Goal: Task Accomplishment & Management: Use online tool/utility

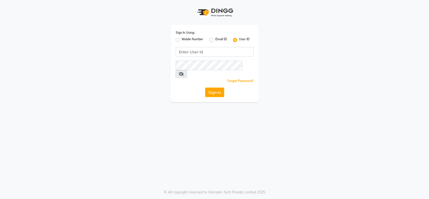
click at [180, 41] on div "Mobile Number" at bounding box center [190, 40] width 28 height 6
click at [182, 40] on label "Mobile Number" at bounding box center [193, 40] width 22 height 6
click at [182, 40] on input "Mobile Number" at bounding box center [183, 38] width 3 height 3
radio input "true"
radio input "false"
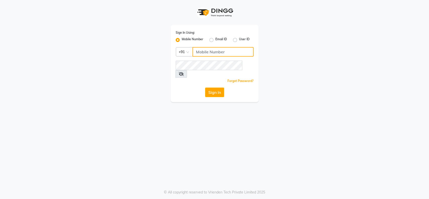
click at [218, 56] on input "Username" at bounding box center [223, 52] width 61 height 10
type input "8805000659"
click at [209, 88] on button "Sign In" at bounding box center [214, 93] width 19 height 10
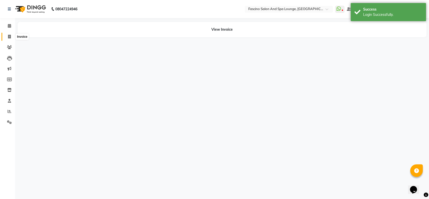
click at [9, 37] on icon at bounding box center [9, 37] width 3 height 4
select select "129"
select select "service"
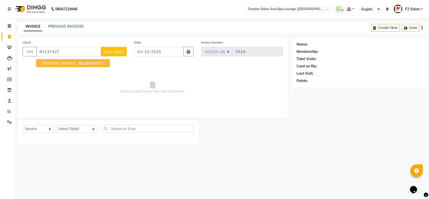
click at [63, 62] on span "[PERSON_NAME] ." at bounding box center [59, 63] width 34 height 5
type input "9113742762"
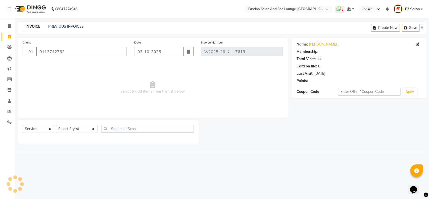
select select "1: Object"
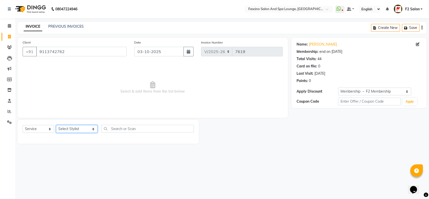
click at [76, 128] on select "Select Stylist akash F3 [PERSON_NAME] [PERSON_NAME] Bhushan [PERSON_NAME] Mam […" at bounding box center [76, 129] width 41 height 8
select select "19687"
click at [56, 125] on select "Select Stylist akash F3 [PERSON_NAME] [PERSON_NAME] Bhushan [PERSON_NAME] Mam […" at bounding box center [76, 129] width 41 height 8
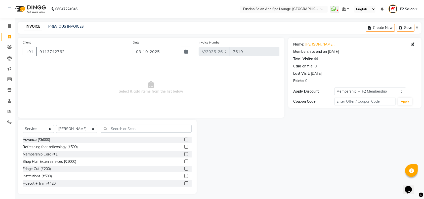
click at [134, 133] on div "Select Service Product Membership Package Voucher Prepaid Gift Card Select Styl…" at bounding box center [107, 131] width 169 height 12
click at [131, 131] on input "text" at bounding box center [146, 129] width 91 height 8
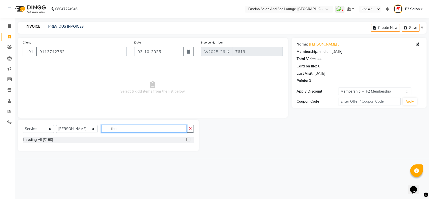
type input "thre"
click at [52, 142] on div "Threding All (₹160)" at bounding box center [108, 140] width 171 height 6
click at [46, 142] on div "Threding All (₹160)" at bounding box center [38, 139] width 30 height 5
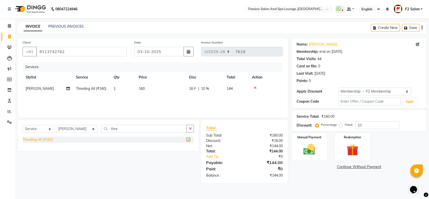
checkbox input "false"
click at [68, 128] on select "Select Stylist akash F3 [PERSON_NAME] [PERSON_NAME] Bhushan [PERSON_NAME] Mam […" at bounding box center [76, 129] width 41 height 8
click at [56, 125] on select "Select Stylist akash F3 [PERSON_NAME] [PERSON_NAME] Bhushan [PERSON_NAME] Mam […" at bounding box center [76, 129] width 41 height 8
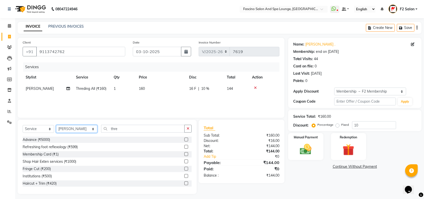
click at [85, 131] on select "Select Stylist akash F3 [PERSON_NAME] [PERSON_NAME] Bhushan [PERSON_NAME] Mam […" at bounding box center [76, 129] width 41 height 8
select select "93539"
click at [56, 125] on select "Select Stylist akash F3 [PERSON_NAME] [PERSON_NAME] Bhushan [PERSON_NAME] Mam […" at bounding box center [76, 129] width 41 height 8
click at [107, 131] on input "thre" at bounding box center [142, 129] width 83 height 8
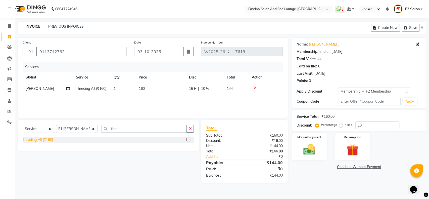
click at [43, 139] on div "Threding All (₹160)" at bounding box center [38, 139] width 30 height 5
checkbox input "false"
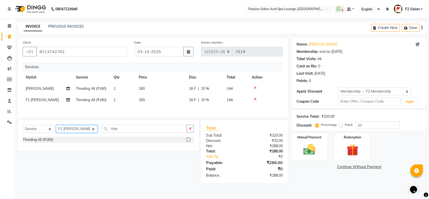
click at [68, 132] on select "Select Stylist akash F3 [PERSON_NAME] [PERSON_NAME] Bhushan [PERSON_NAME] Mam […" at bounding box center [76, 129] width 41 height 8
select select "76334"
click at [56, 127] on select "Select Stylist akash F3 [PERSON_NAME] [PERSON_NAME] Bhushan [PERSON_NAME] Mam […" at bounding box center [76, 129] width 41 height 8
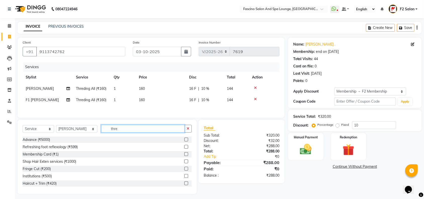
click at [113, 132] on input "thre" at bounding box center [142, 129] width 83 height 8
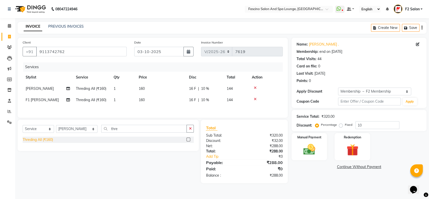
click at [29, 142] on div "Threding All (₹160)" at bounding box center [38, 139] width 30 height 5
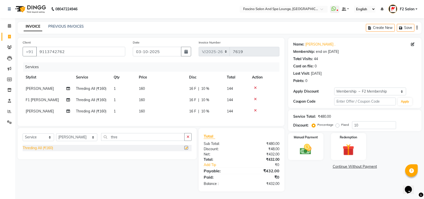
checkbox input "false"
click at [79, 141] on select "Select Stylist akash F3 [PERSON_NAME] [PERSON_NAME] Bhushan [PERSON_NAME] Mam […" at bounding box center [76, 137] width 41 height 8
click at [56, 138] on select "Select Stylist akash F3 [PERSON_NAME] [PERSON_NAME] Bhushan [PERSON_NAME] Mam […" at bounding box center [76, 137] width 41 height 8
click at [83, 141] on select "Select Stylist akash F3 [PERSON_NAME] [PERSON_NAME] Bhushan [PERSON_NAME] Mam […" at bounding box center [76, 137] width 41 height 8
select select "93539"
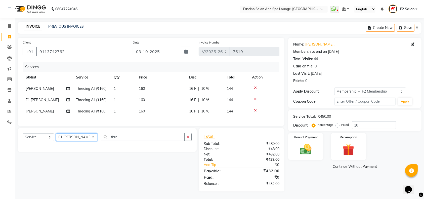
click at [56, 138] on select "Select Stylist akash F3 [PERSON_NAME] [PERSON_NAME] Bhushan [PERSON_NAME] Mam […" at bounding box center [76, 137] width 41 height 8
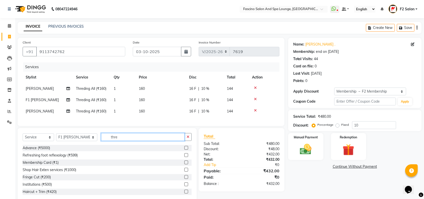
click at [114, 141] on input "thre" at bounding box center [142, 137] width 83 height 8
type input "t"
type input "un"
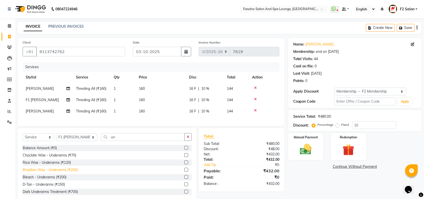
click at [54, 173] on div "Brazilian Wax - Underarms (₹200)" at bounding box center [50, 169] width 55 height 5
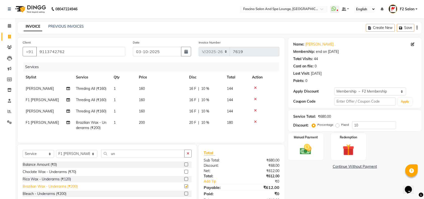
checkbox input "false"
click at [154, 123] on td "200" at bounding box center [161, 125] width 50 height 17
select select "93539"
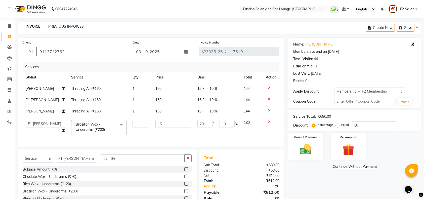
type input "150"
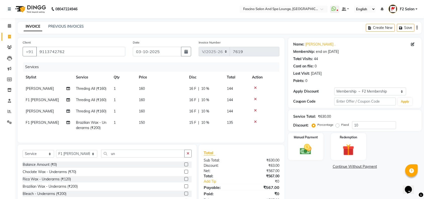
click at [159, 117] on td "150" at bounding box center [161, 125] width 50 height 17
select select "93539"
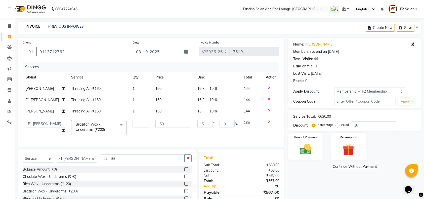
click at [163, 111] on td "160" at bounding box center [173, 111] width 42 height 11
select select "76334"
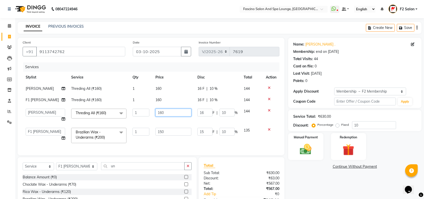
click at [165, 110] on input "160" at bounding box center [173, 113] width 36 height 8
type input "1"
type input "70"
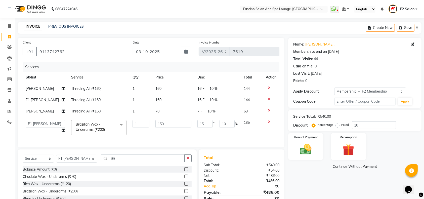
click at [161, 102] on td "160" at bounding box center [173, 99] width 42 height 11
select select "93539"
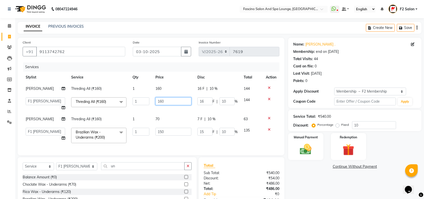
click at [161, 102] on input "160" at bounding box center [173, 101] width 36 height 8
type input "1"
type input "70"
click at [161, 91] on td "160" at bounding box center [173, 88] width 42 height 11
select select "19687"
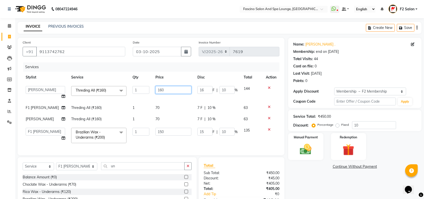
click at [161, 91] on input "160" at bounding box center [173, 90] width 36 height 8
type input "7"
type input "70"
click at [375, 120] on div "Service Total: ₹450.00 Discount: Percentage Fixed 10" at bounding box center [354, 120] width 123 height 17
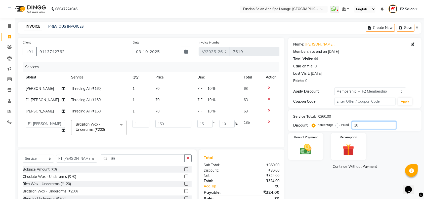
click at [369, 127] on input "10" at bounding box center [374, 125] width 44 height 8
type input "1"
type input "1.5"
type input "1"
type input "0"
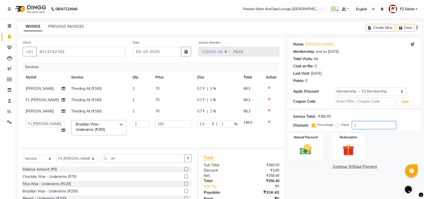
type input "0"
click at [306, 152] on img at bounding box center [306, 149] width 20 height 14
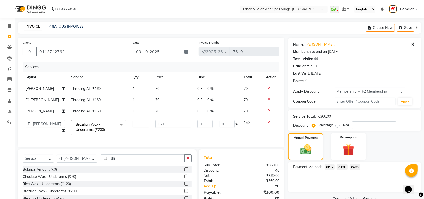
drag, startPoint x: 327, startPoint y: 164, endPoint x: 312, endPoint y: 114, distance: 51.7
drag, startPoint x: 312, startPoint y: 114, endPoint x: 300, endPoint y: 138, distance: 26.0
click at [300, 138] on label "Manual Payment" at bounding box center [305, 137] width 25 height 5
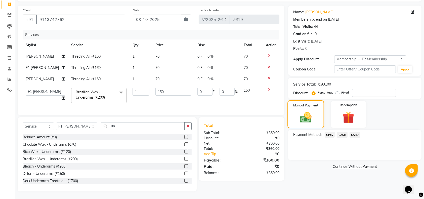
scroll to position [37, 0]
click at [325, 132] on span "GPay" at bounding box center [330, 135] width 10 height 6
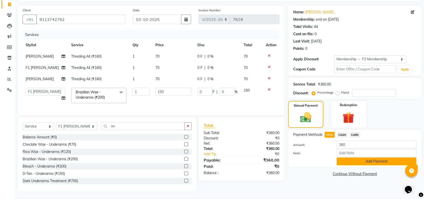
click at [356, 157] on button "Add Payment" at bounding box center [377, 161] width 80 height 8
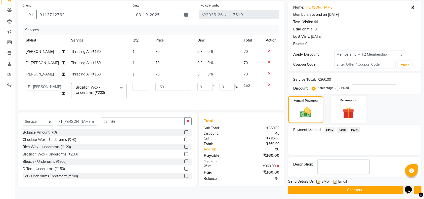
scroll to position [39, 0]
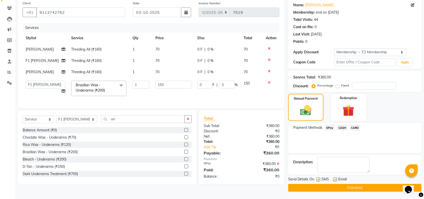
click at [317, 180] on label at bounding box center [318, 180] width 4 height 4
click at [317, 180] on input "checkbox" at bounding box center [317, 179] width 3 height 3
checkbox input "false"
click at [317, 185] on button "Checkout" at bounding box center [354, 188] width 133 height 8
